Goal: Find specific page/section: Find specific page/section

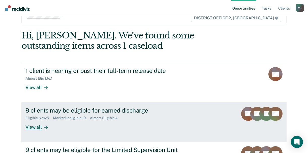
scroll to position [25, 0]
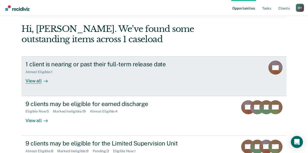
click at [33, 81] on div "View all" at bounding box center [39, 79] width 28 height 10
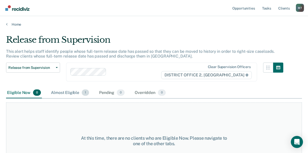
click at [65, 97] on div "Almost Eligible 1" at bounding box center [70, 93] width 40 height 11
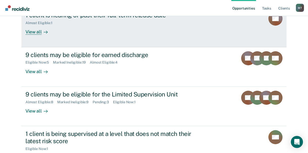
scroll to position [25, 0]
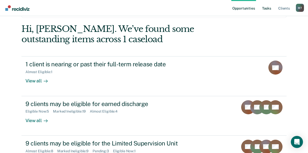
click at [266, 7] on link "Tasks" at bounding box center [266, 8] width 11 height 16
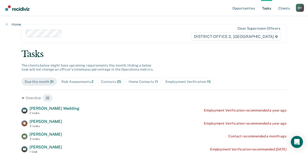
click at [111, 81] on div "Contacts 25" at bounding box center [111, 82] width 20 height 4
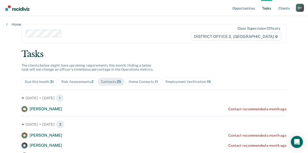
drag, startPoint x: 289, startPoint y: 65, endPoint x: 261, endPoint y: 71, distance: 27.7
